Goal: Transaction & Acquisition: Purchase product/service

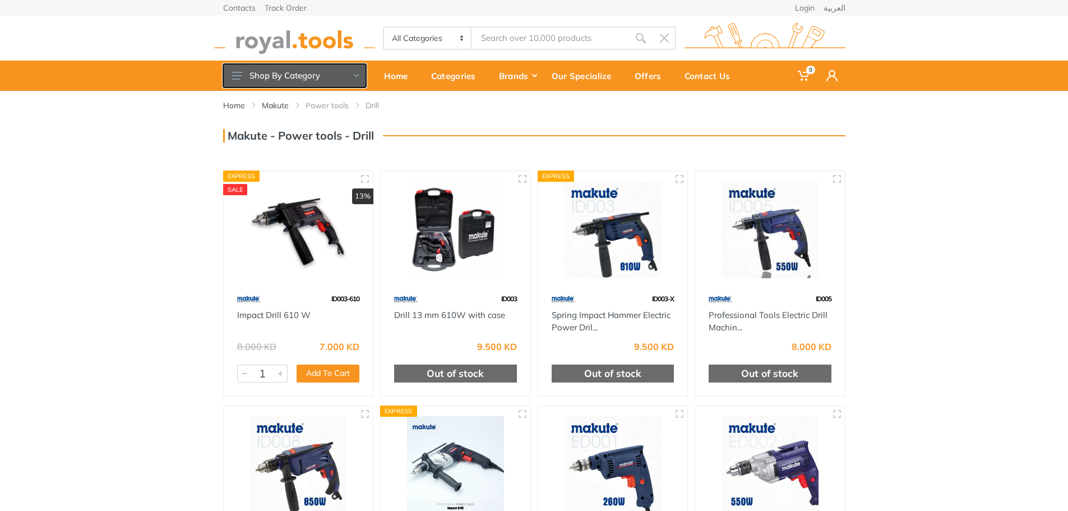
click at [340, 64] on button "Shop By Category" at bounding box center [294, 76] width 143 height 24
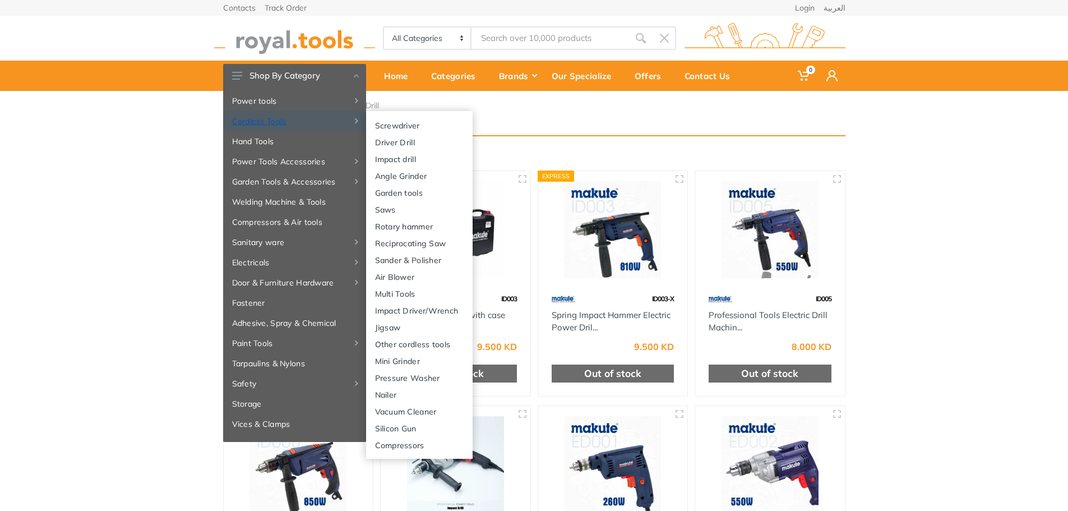
click at [281, 117] on link "Cordless Tools" at bounding box center [294, 121] width 143 height 20
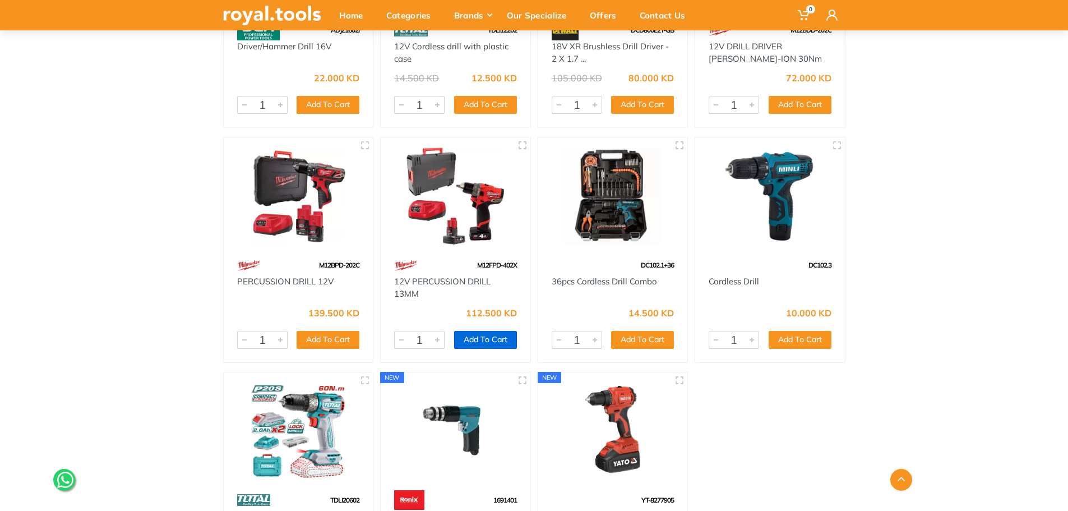
scroll to position [4035, 0]
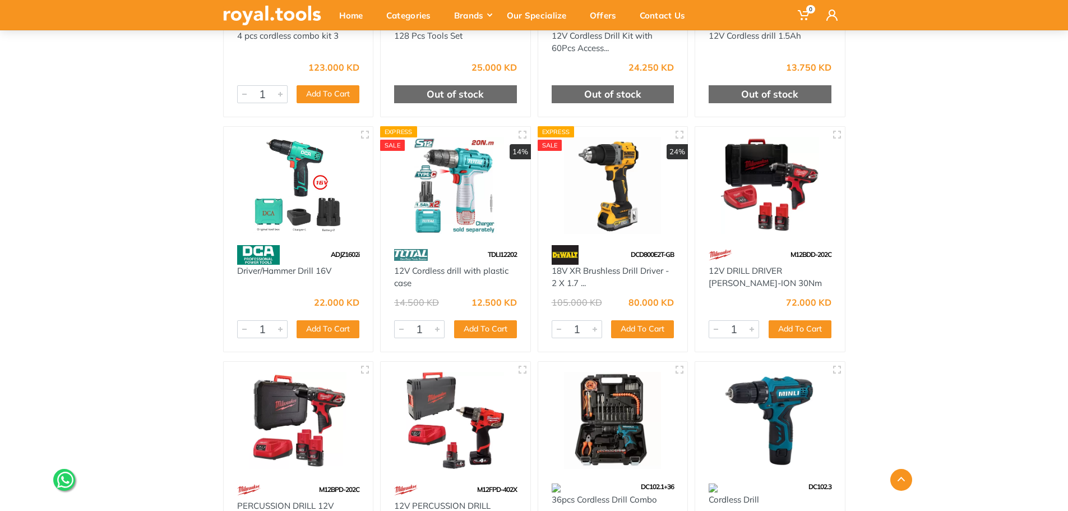
click at [475, 202] on img at bounding box center [455, 185] width 129 height 97
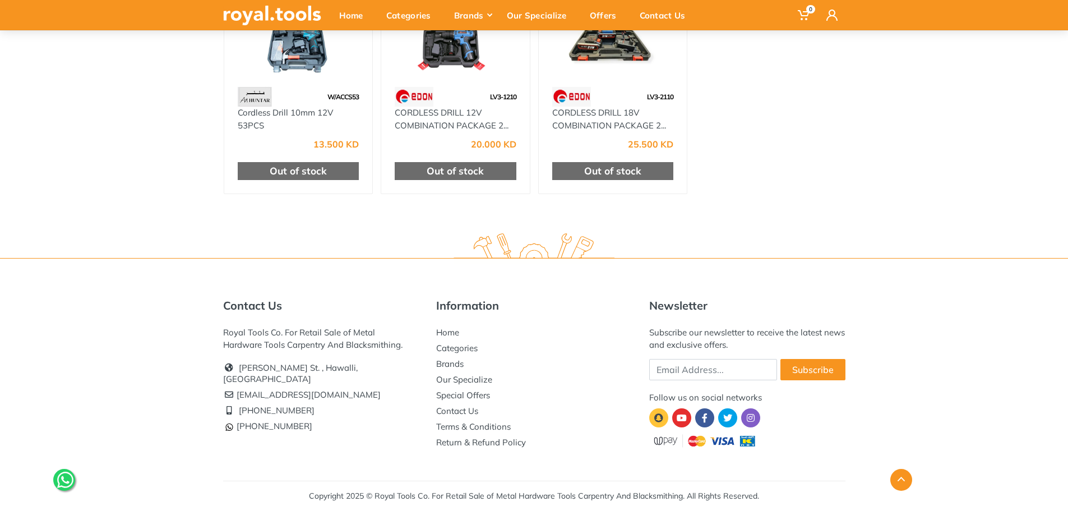
scroll to position [47, 0]
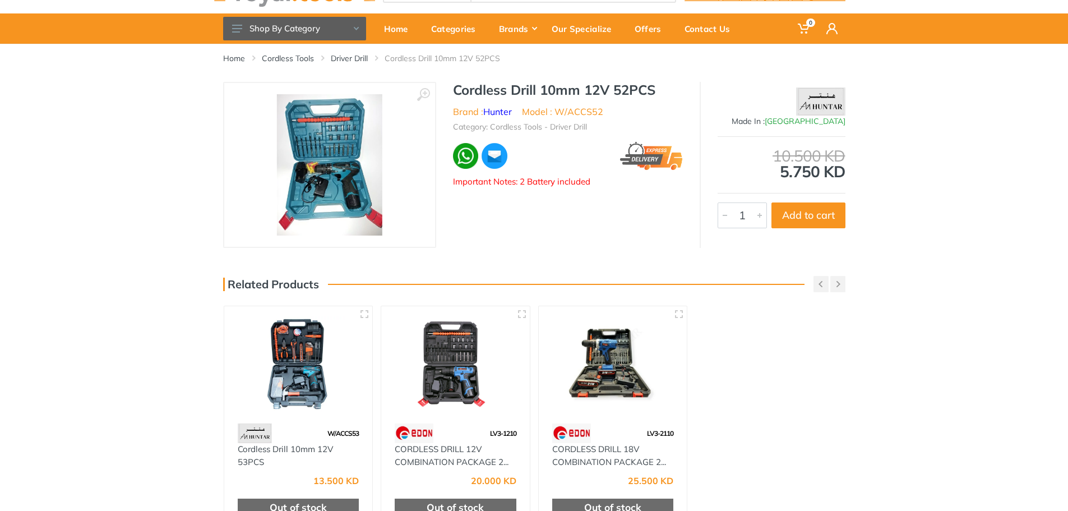
click at [311, 166] on img at bounding box center [329, 164] width 106 height 141
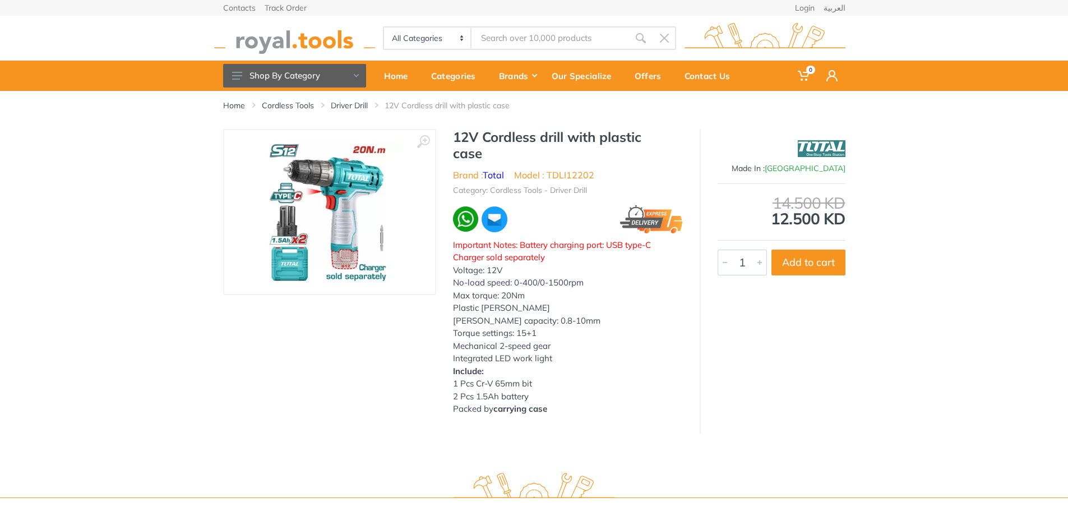
click at [331, 221] on img at bounding box center [329, 211] width 141 height 141
